Goal: Transaction & Acquisition: Subscribe to service/newsletter

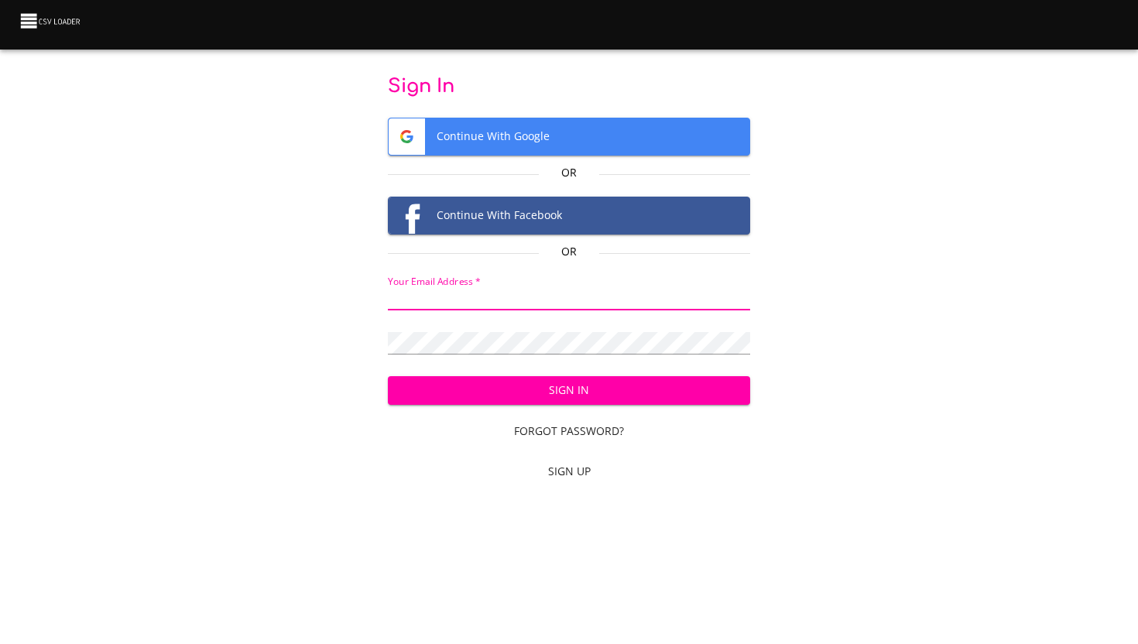
click at [545, 300] on input "email" at bounding box center [569, 299] width 363 height 22
click at [465, 596] on body "Sign In Continue With Google Or Continue With Facebook Or Your Email Address   …" at bounding box center [569, 322] width 1138 height 644
click at [526, 307] on input "email" at bounding box center [569, 299] width 363 height 22
type input "[EMAIL_ADDRESS][DOMAIN_NAME]"
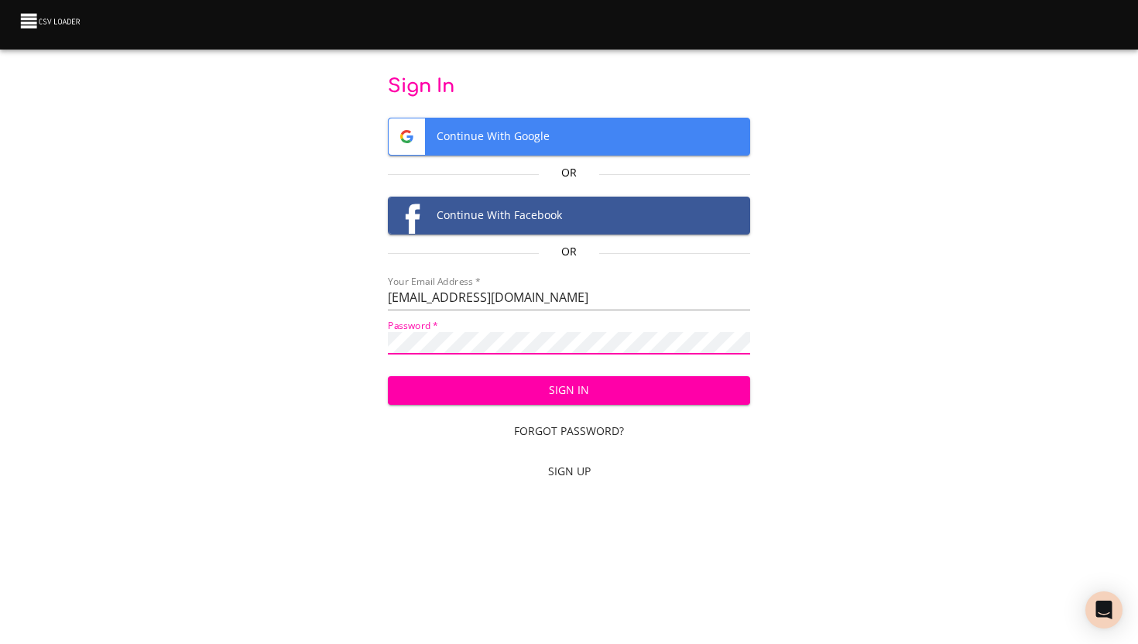
click at [388, 376] on button "Sign In" at bounding box center [569, 390] width 363 height 29
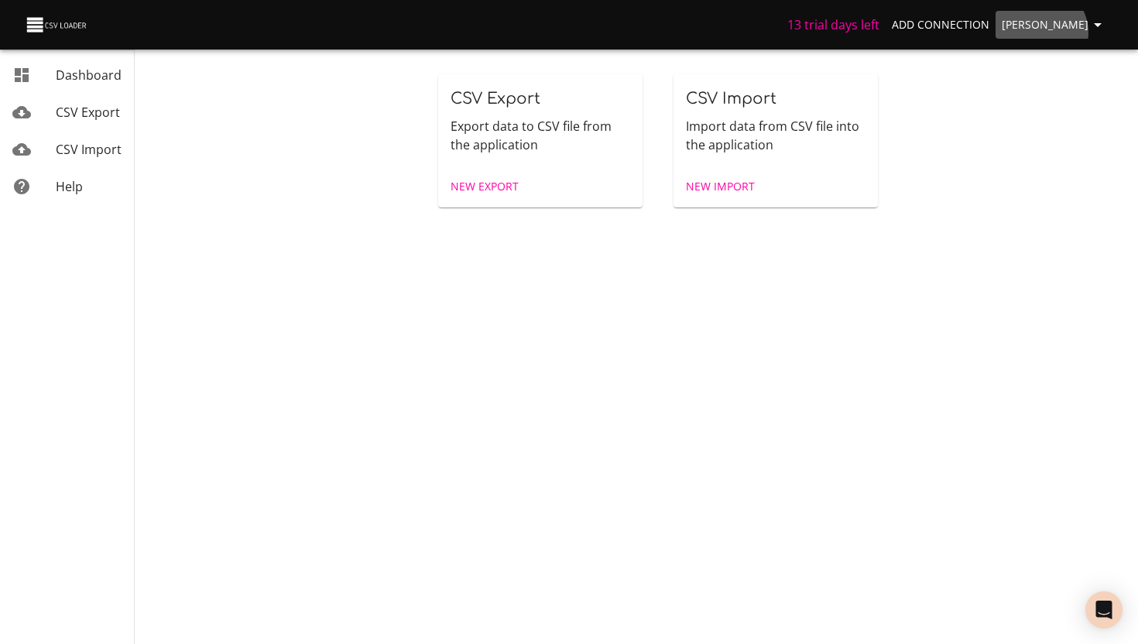
click at [1086, 33] on span "stevan" at bounding box center [1054, 24] width 105 height 19
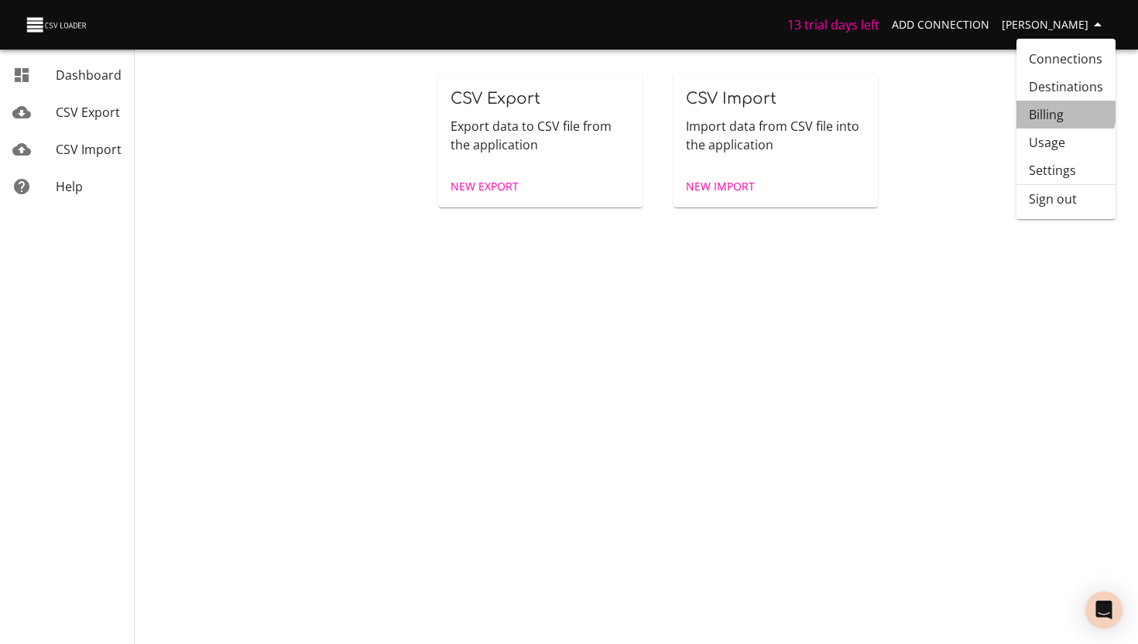
click at [1051, 111] on link "Billing" at bounding box center [1065, 115] width 99 height 28
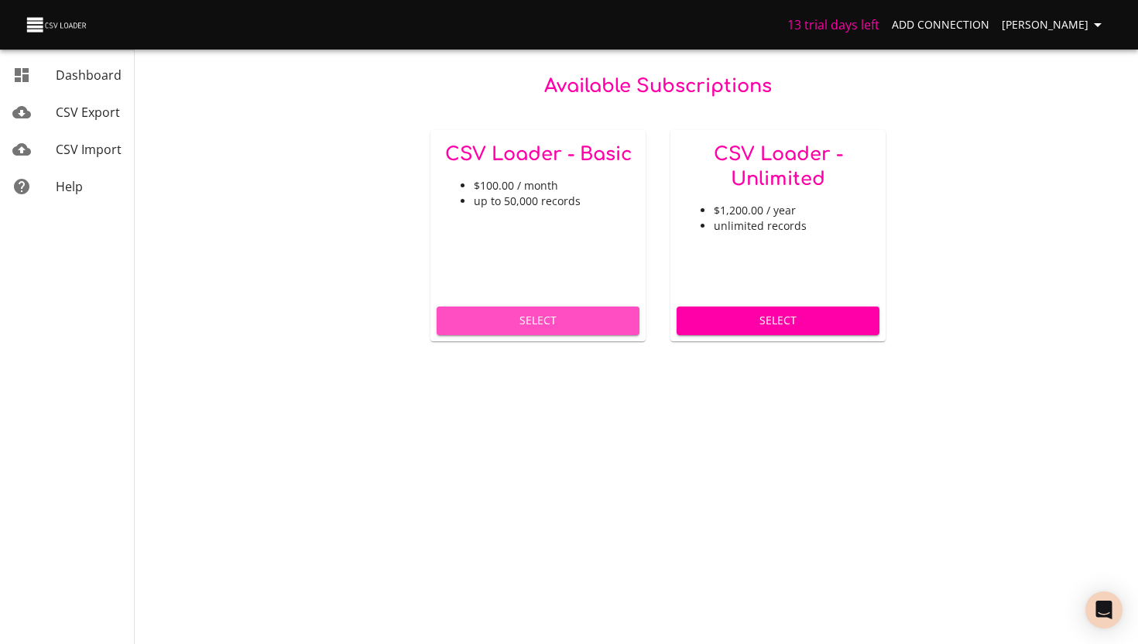
click at [546, 319] on span "Select" at bounding box center [538, 320] width 178 height 19
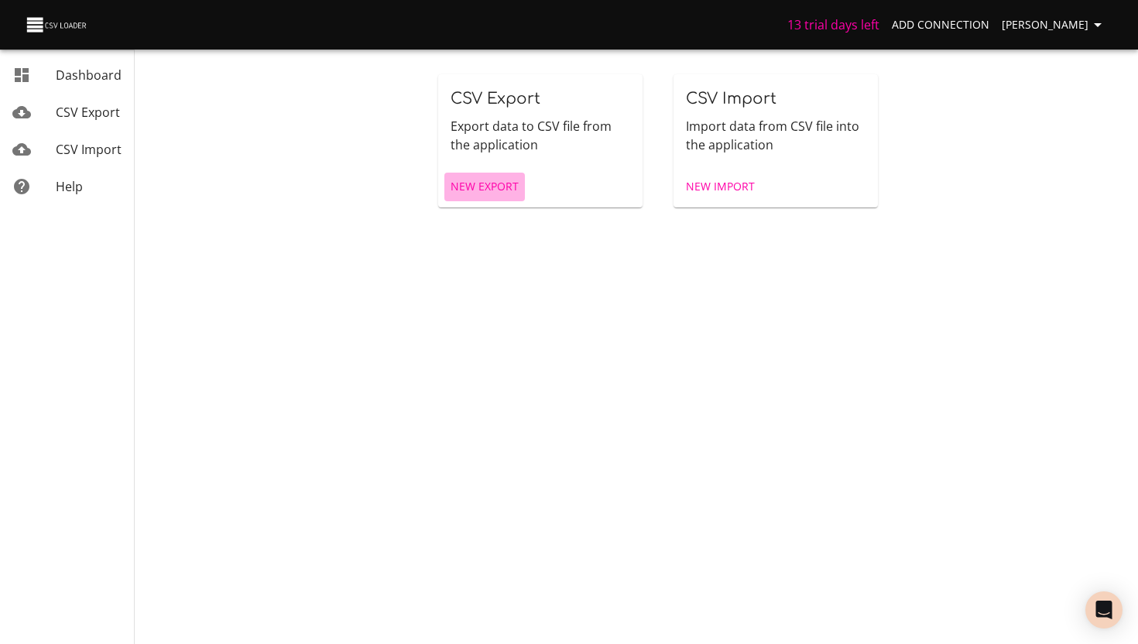
click at [505, 183] on span "New Export" at bounding box center [485, 186] width 68 height 19
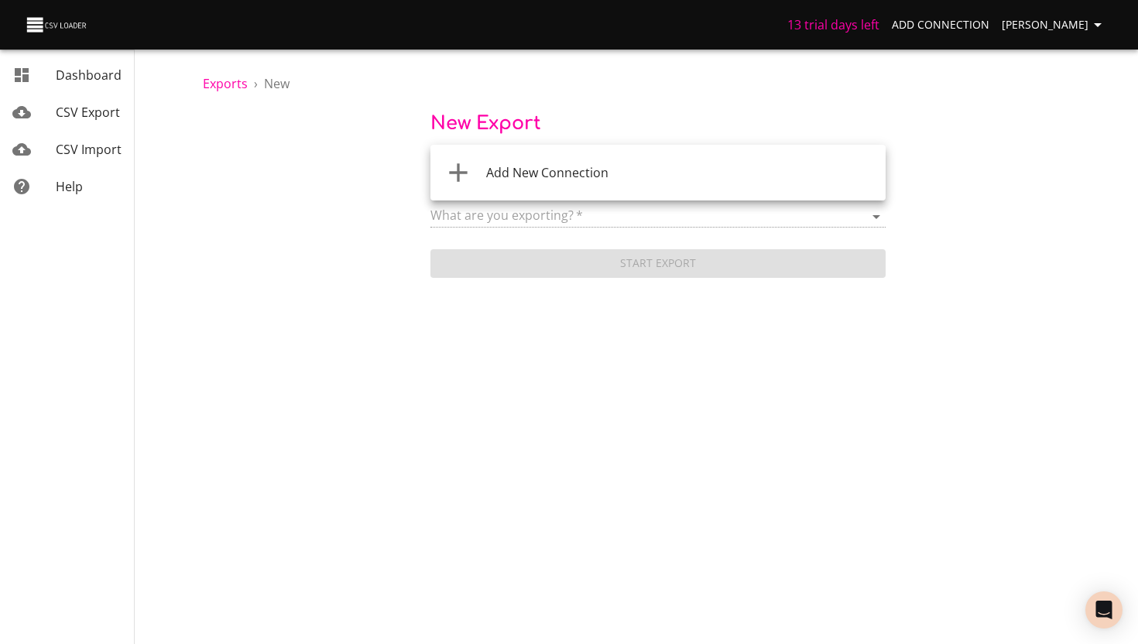
click at [506, 174] on body "13 trial days left Add Connection stevan Dashboard CSV Export CSV Import Help E…" at bounding box center [569, 322] width 1138 height 644
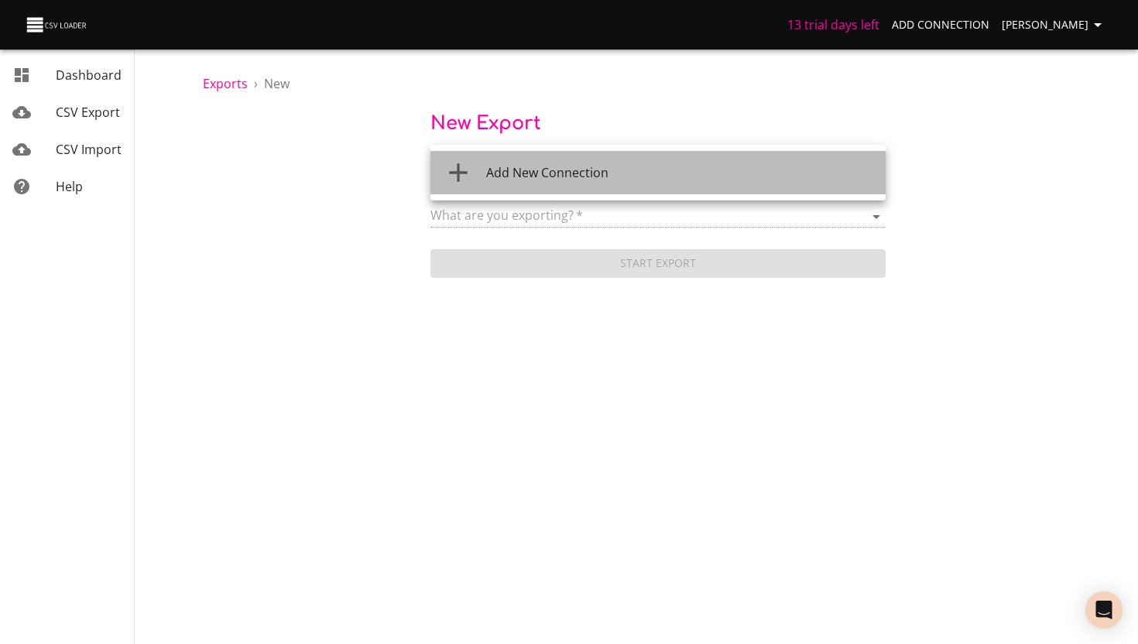
click at [506, 174] on span "Add New Connection" at bounding box center [547, 172] width 122 height 17
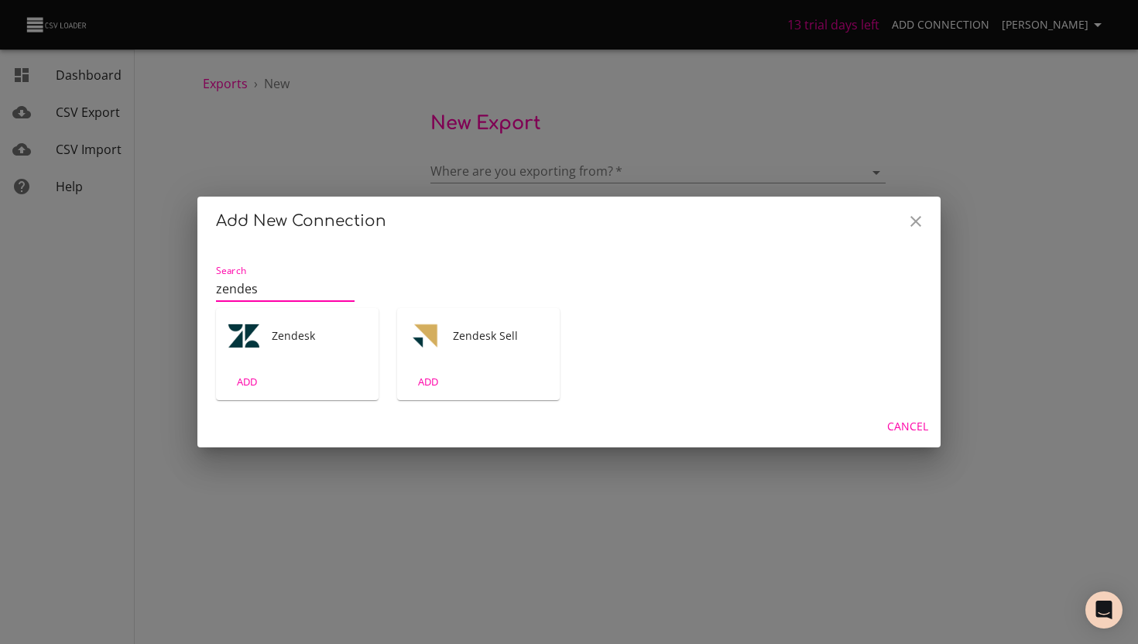
type input "zendes"
click at [260, 375] on span "ADD" at bounding box center [247, 382] width 42 height 18
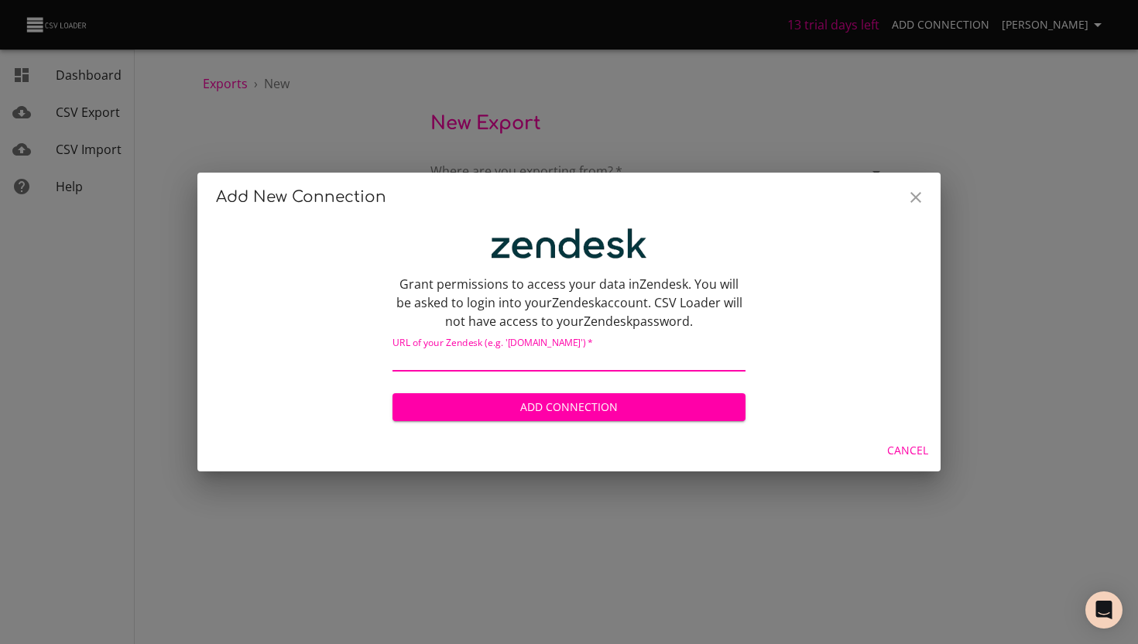
click at [464, 349] on input "text" at bounding box center [568, 360] width 353 height 22
